Goal: Task Accomplishment & Management: Use online tool/utility

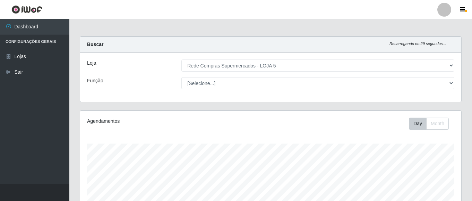
select select "397"
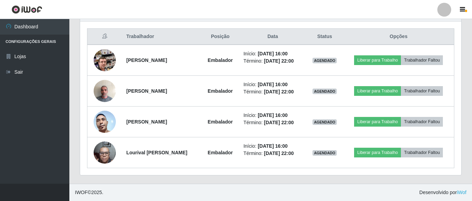
scroll to position [144, 381]
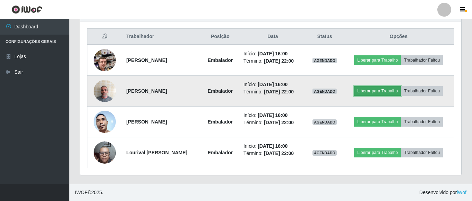
click at [385, 95] on button "Liberar para Trabalho" at bounding box center [377, 91] width 47 height 10
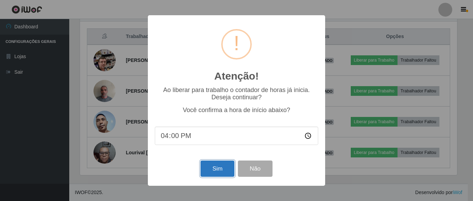
click at [213, 164] on button "Sim" at bounding box center [218, 169] width 34 height 16
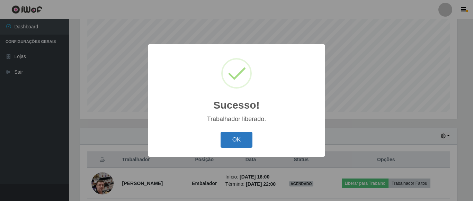
click at [235, 137] on button "OK" at bounding box center [237, 140] width 32 height 16
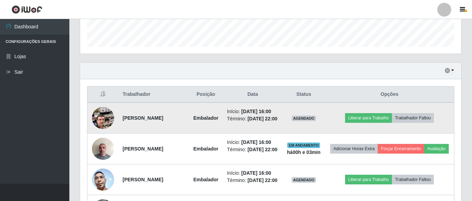
scroll to position [205, 0]
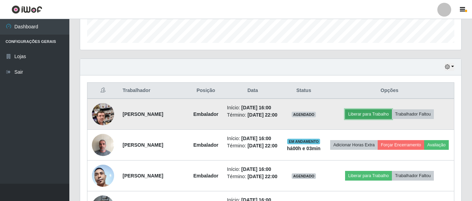
click at [379, 119] on button "Liberar para Trabalho" at bounding box center [368, 114] width 47 height 10
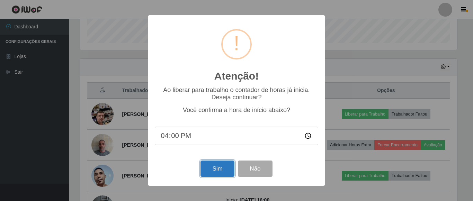
click at [218, 168] on button "Sim" at bounding box center [218, 169] width 34 height 16
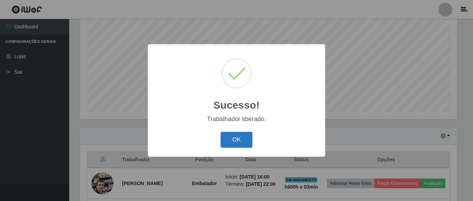
click at [230, 139] on button "OK" at bounding box center [237, 140] width 32 height 16
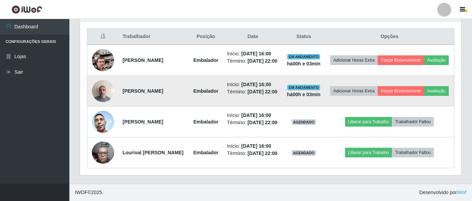
scroll to position [274, 0]
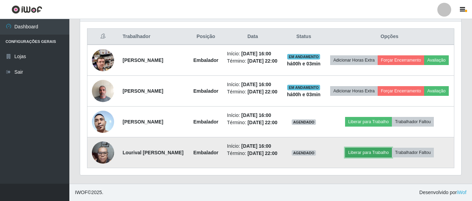
click at [377, 158] on button "Liberar para Trabalho" at bounding box center [368, 153] width 47 height 10
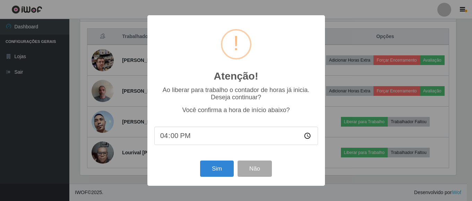
scroll to position [144, 377]
click at [219, 175] on button "Sim" at bounding box center [218, 169] width 34 height 16
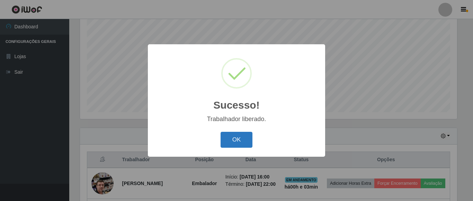
click at [232, 143] on button "OK" at bounding box center [237, 140] width 32 height 16
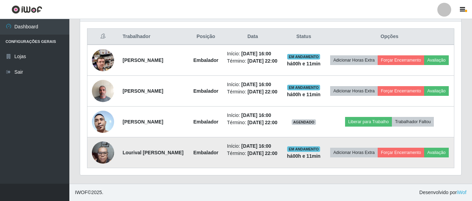
scroll to position [309, 0]
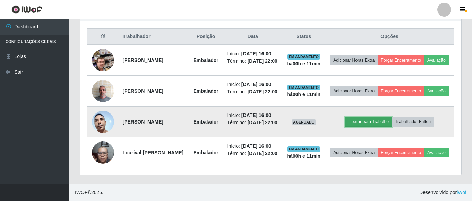
click at [376, 117] on button "Liberar para Trabalho" at bounding box center [368, 122] width 47 height 10
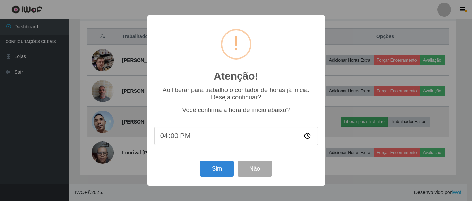
scroll to position [144, 377]
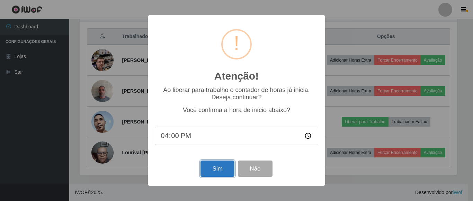
click at [221, 171] on button "Sim" at bounding box center [218, 169] width 34 height 16
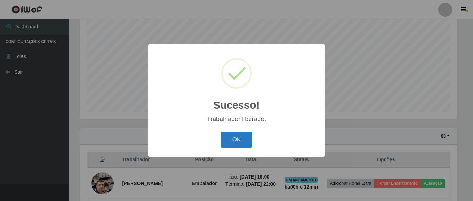
click at [246, 138] on button "OK" at bounding box center [237, 140] width 32 height 16
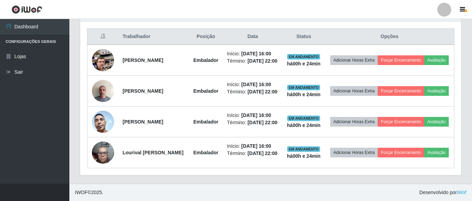
scroll to position [309, 0]
